Goal: Task Accomplishment & Management: Manage account settings

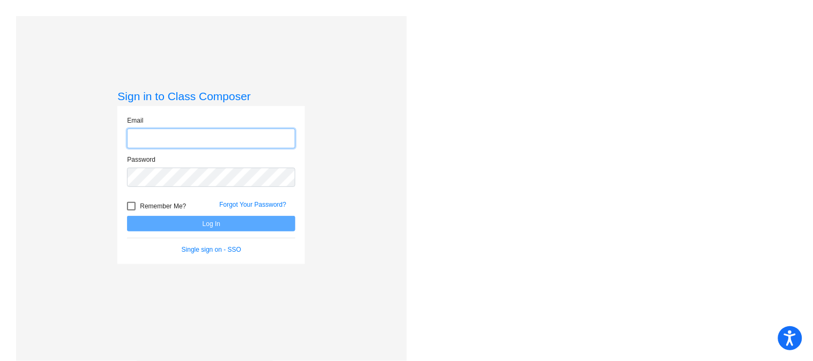
type input "[EMAIL_ADDRESS][DOMAIN_NAME]"
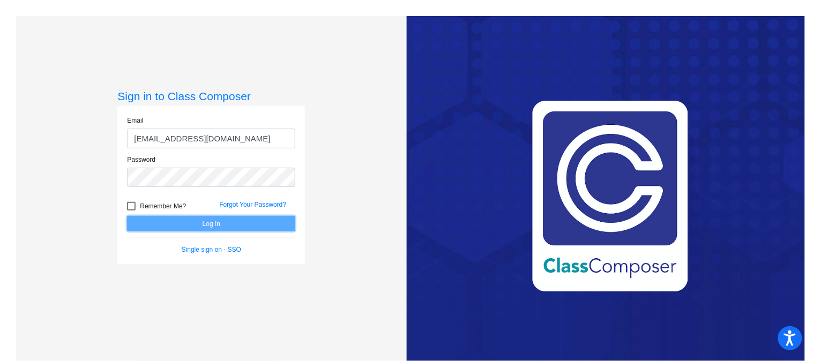
click at [189, 228] on button "Log In" at bounding box center [211, 224] width 168 height 16
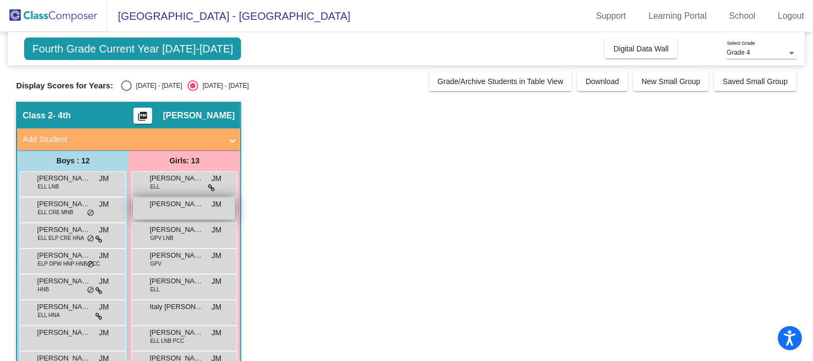
click at [181, 211] on div "[PERSON_NAME] [PERSON_NAME] lock do_not_disturb_alt" at bounding box center [184, 209] width 102 height 22
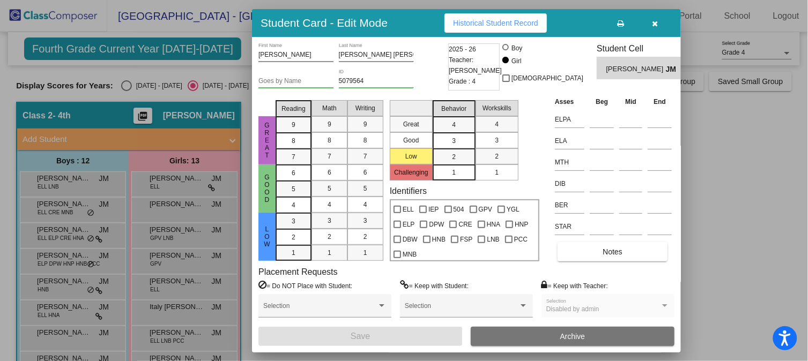
click at [189, 46] on div at bounding box center [404, 180] width 808 height 361
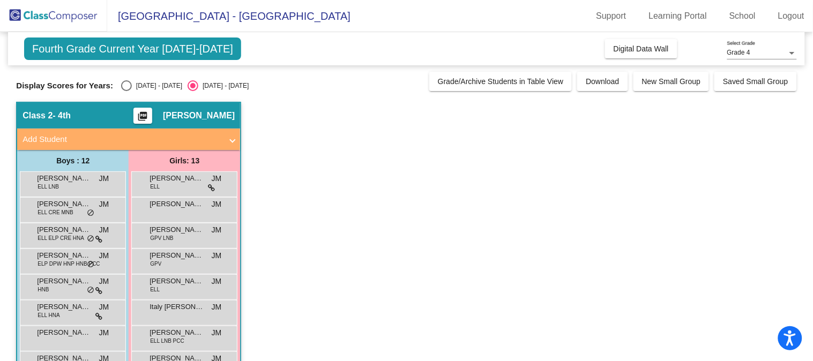
click at [177, 44] on span "Fourth Grade Current Year [DATE]-[DATE]" at bounding box center [132, 49] width 217 height 23
click at [147, 49] on span "Fourth Grade Current Year [DATE]-[DATE]" at bounding box center [132, 49] width 217 height 23
click at [126, 87] on div "Select an option" at bounding box center [126, 85] width 11 height 11
click at [126, 91] on input "[DATE] - [DATE]" at bounding box center [126, 91] width 1 height 1
radio input "true"
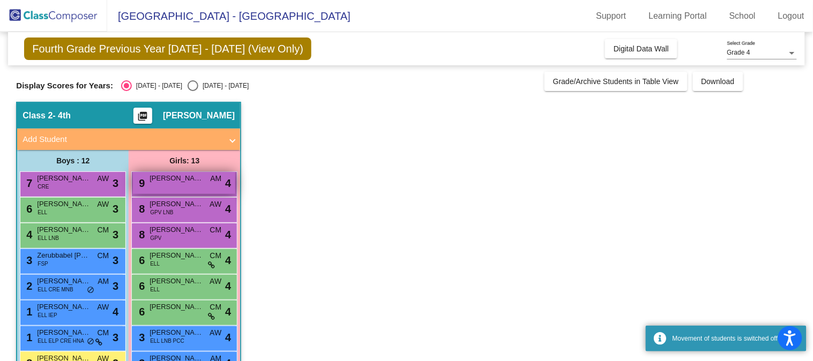
click at [181, 186] on div "9 [PERSON_NAME] AM lock do_not_disturb_alt 4" at bounding box center [184, 183] width 102 height 22
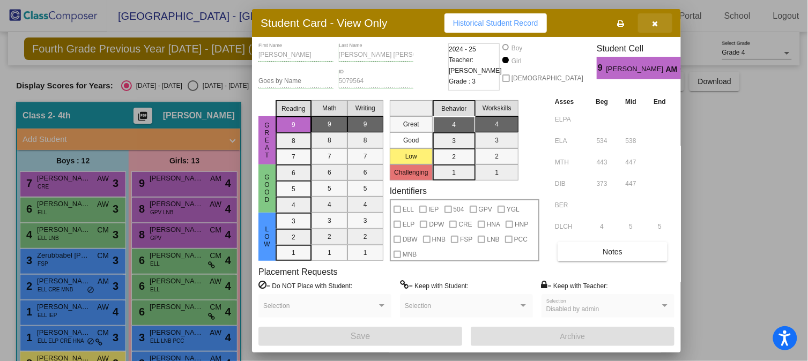
click at [656, 20] on icon "button" at bounding box center [655, 24] width 6 height 8
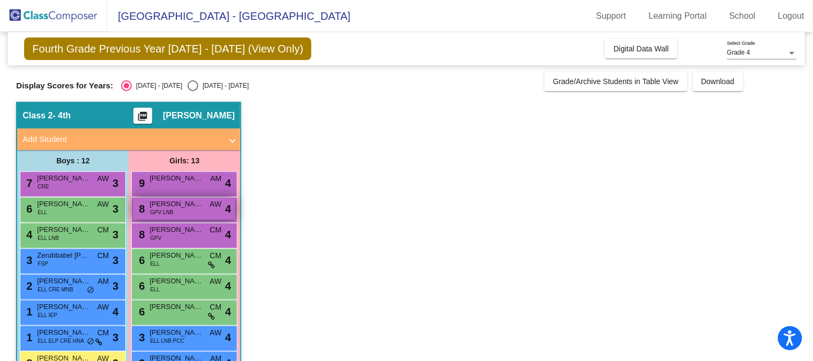
click at [178, 210] on div "8 [PERSON_NAME] GPV LNB AW lock do_not_disturb_alt 4" at bounding box center [184, 209] width 102 height 22
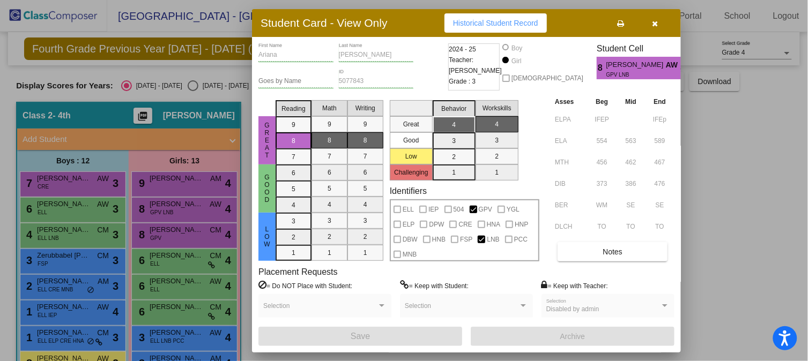
click at [185, 232] on div at bounding box center [404, 180] width 808 height 361
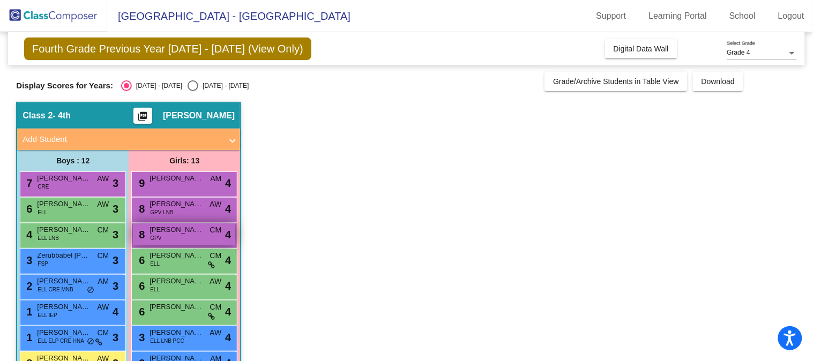
click at [190, 232] on span "[PERSON_NAME]" at bounding box center [177, 230] width 54 height 11
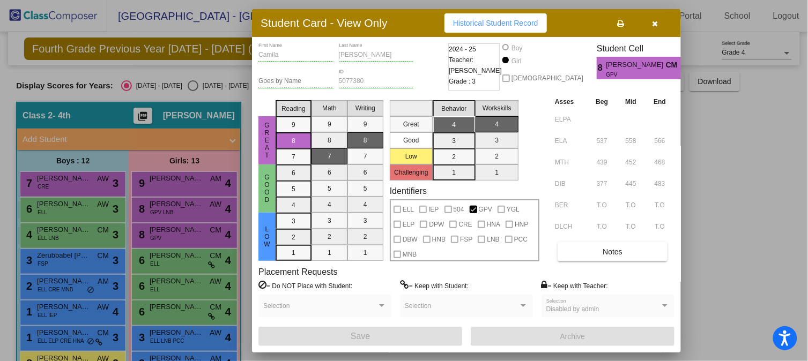
click at [188, 264] on div at bounding box center [404, 180] width 808 height 361
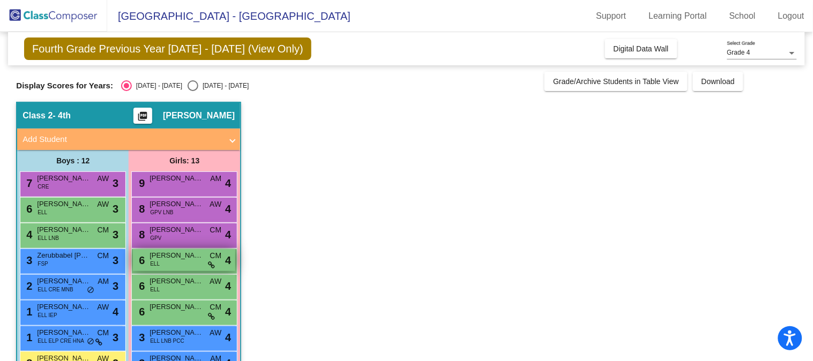
click at [188, 264] on div "6 [PERSON_NAME] [PERSON_NAME] [PERSON_NAME] lock do_not_disturb_alt 4" at bounding box center [184, 260] width 102 height 22
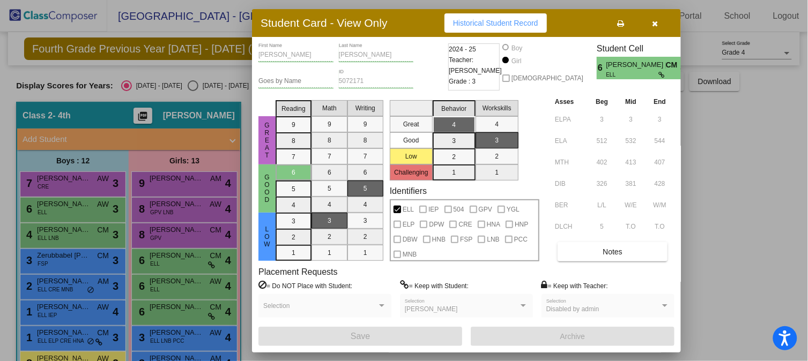
click at [189, 280] on div at bounding box center [404, 180] width 808 height 361
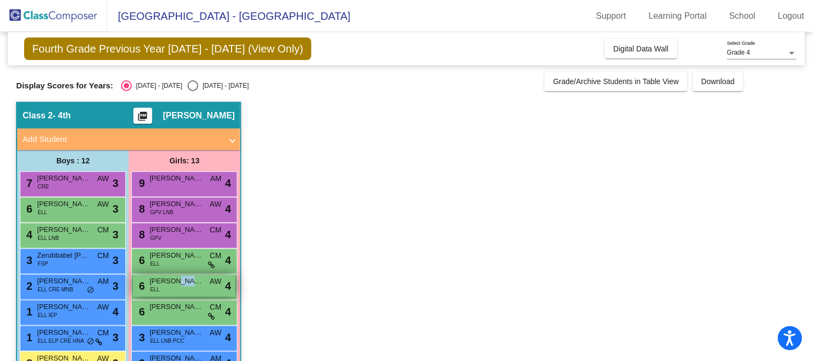
click at [190, 280] on span "[PERSON_NAME]" at bounding box center [177, 281] width 54 height 11
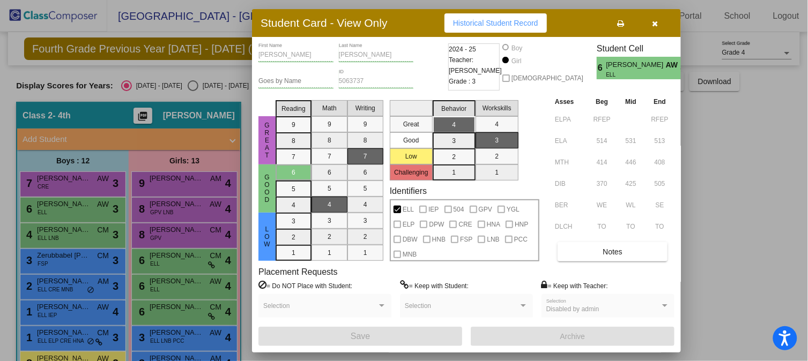
click at [190, 286] on div at bounding box center [404, 180] width 808 height 361
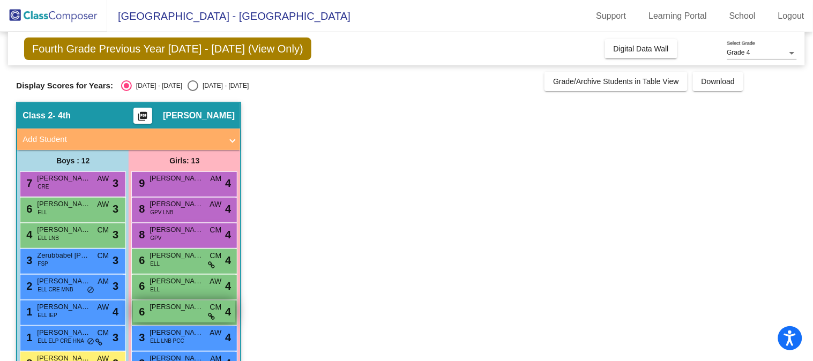
click at [186, 312] on div "6 [PERSON_NAME] lock do_not_disturb_alt 4" at bounding box center [184, 312] width 102 height 22
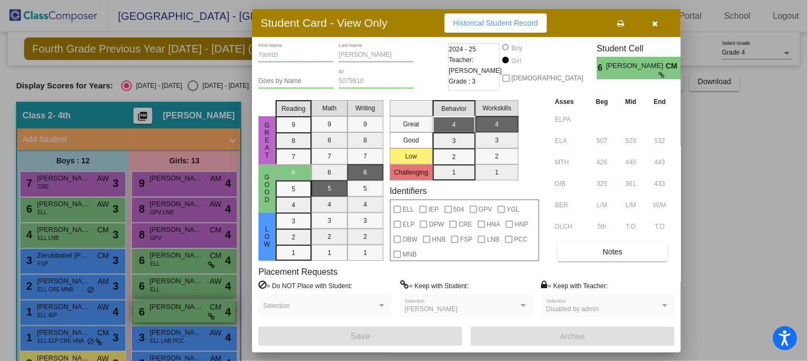
click at [186, 312] on div at bounding box center [404, 180] width 808 height 361
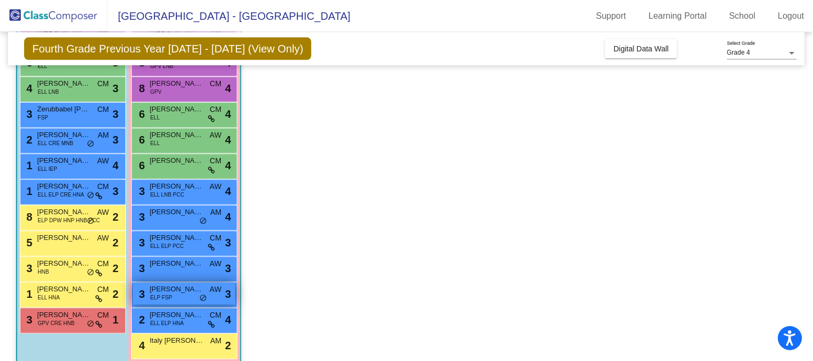
scroll to position [161, 0]
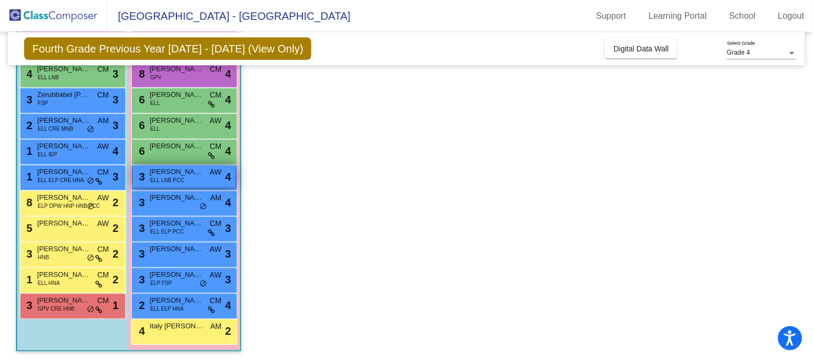
click at [180, 178] on span "ELL LNB PCC" at bounding box center [167, 180] width 34 height 8
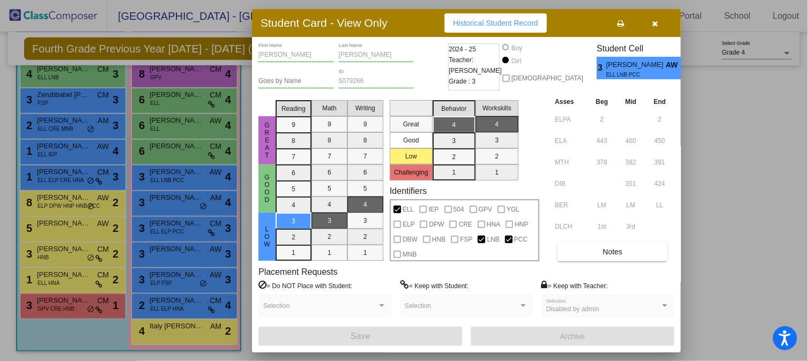
click at [193, 233] on div at bounding box center [404, 180] width 808 height 361
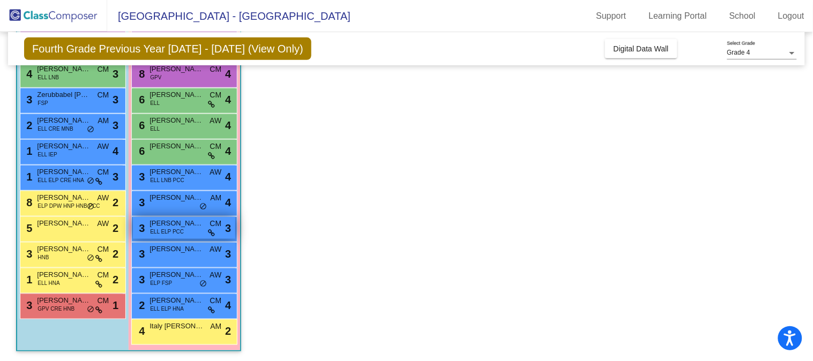
click at [172, 231] on span "ELL ELP PCC" at bounding box center [167, 232] width 34 height 8
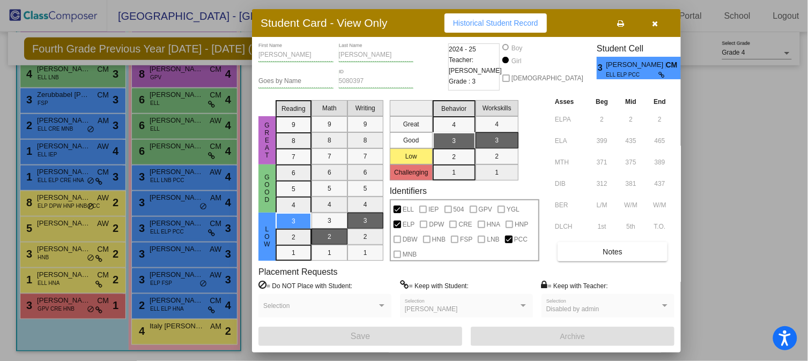
click at [181, 252] on div at bounding box center [404, 180] width 808 height 361
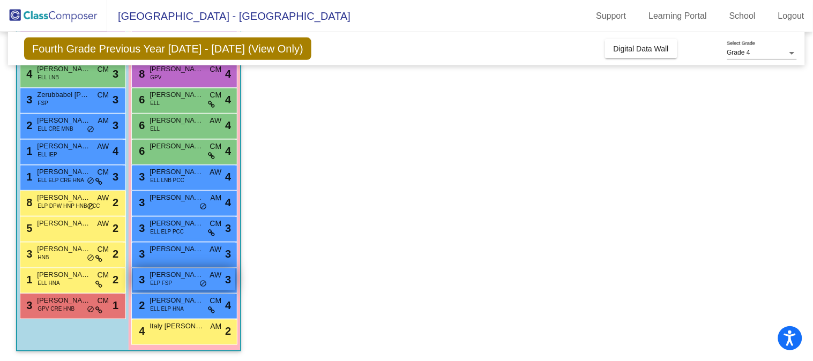
click at [181, 280] on div "3 Tama'a Brown ELP FSP AW lock do_not_disturb_alt 3" at bounding box center [184, 279] width 102 height 22
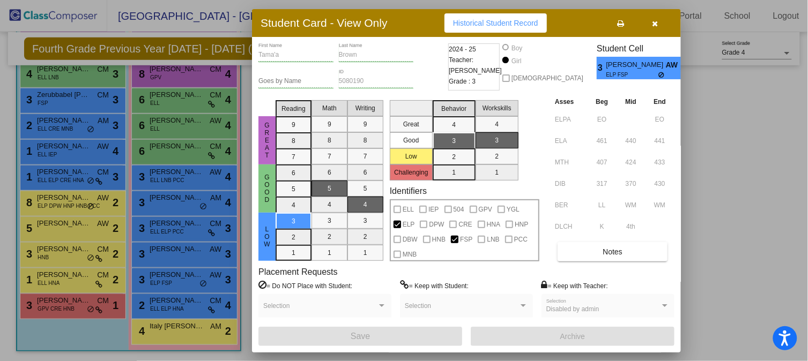
click at [181, 226] on div at bounding box center [404, 180] width 808 height 361
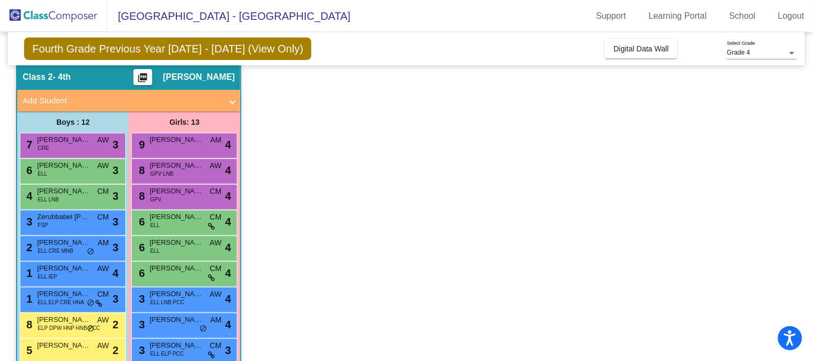
scroll to position [59, 0]
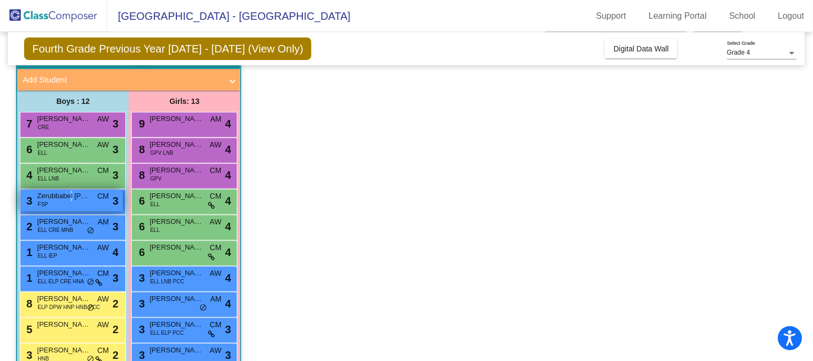
click at [71, 195] on span "Zerubbabel [PERSON_NAME]" at bounding box center [64, 196] width 54 height 11
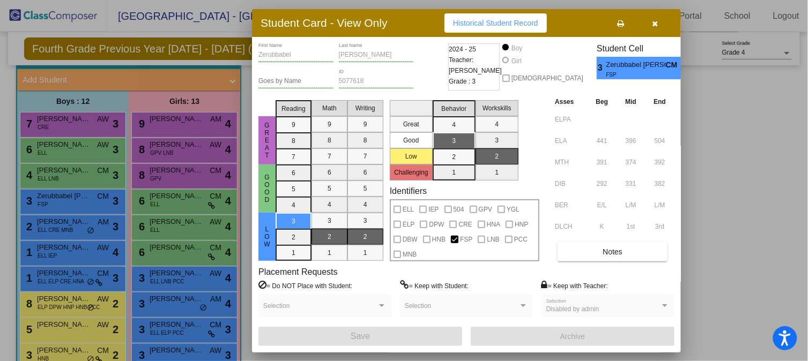
click at [82, 210] on div at bounding box center [404, 180] width 808 height 361
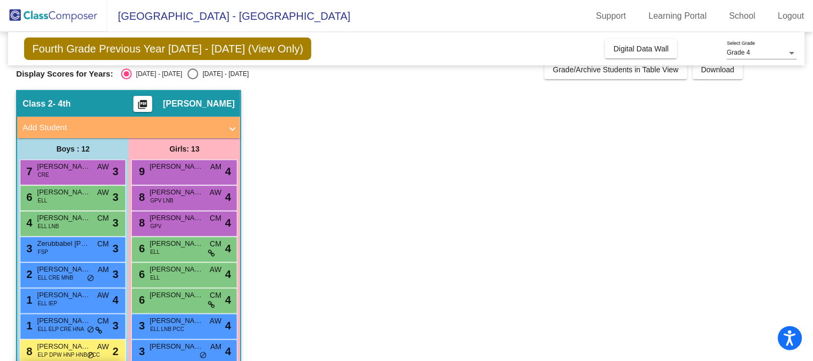
scroll to position [0, 0]
